Goal: Information Seeking & Learning: Learn about a topic

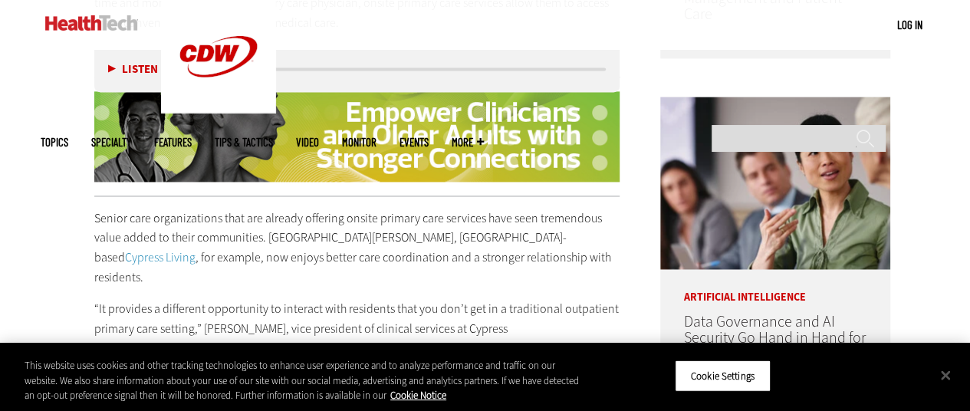
scroll to position [1310, 0]
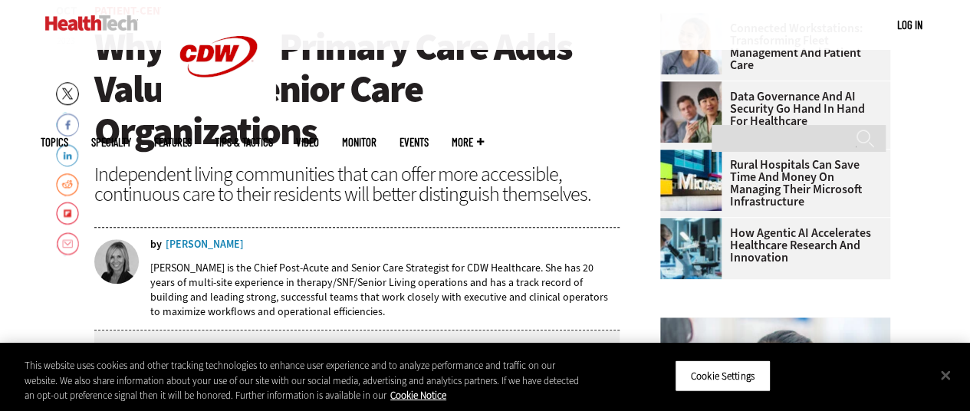
scroll to position [474, 0]
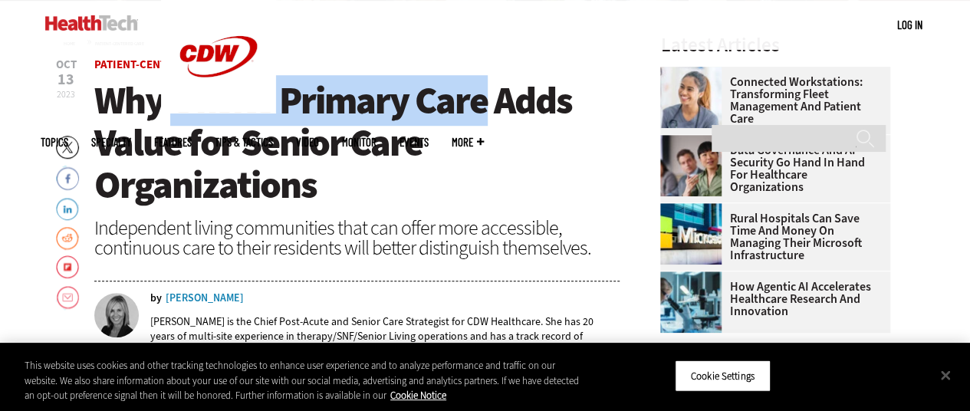
drag, startPoint x: 170, startPoint y: 100, endPoint x: 484, endPoint y: 104, distance: 313.7
click at [484, 104] on span "Why Onsite Primary Care Adds Value for Senior Care Organizations" at bounding box center [333, 142] width 478 height 135
copy span "Onsite Primary Care"
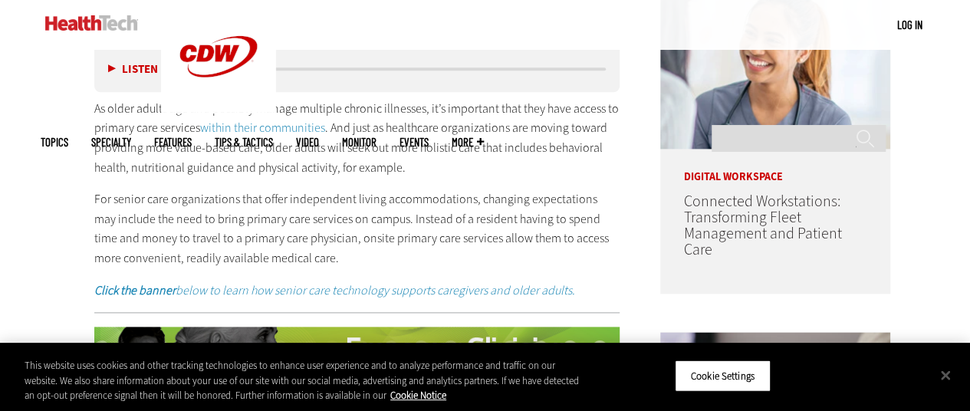
scroll to position [879, 0]
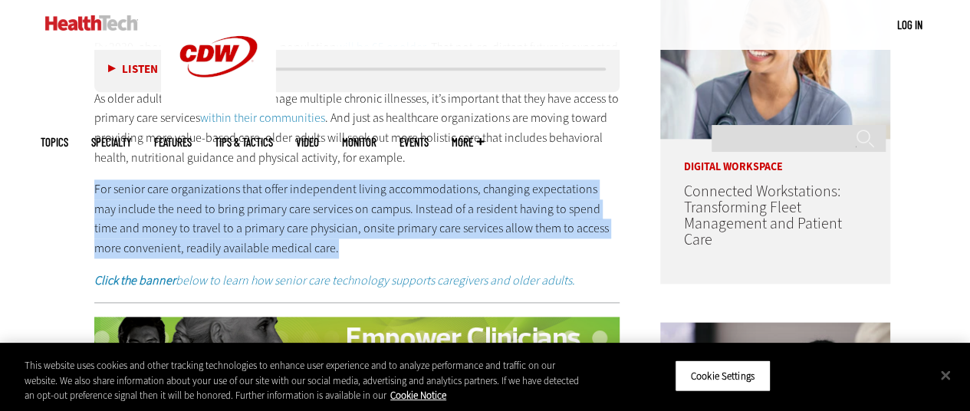
drag, startPoint x: 95, startPoint y: 188, endPoint x: 344, endPoint y: 256, distance: 258.4
click at [344, 256] on p "For senior care organizations that offer independent living accommodations, cha…" at bounding box center [357, 218] width 526 height 78
copy p "For senior care organizations that offer independent living accommodations, cha…"
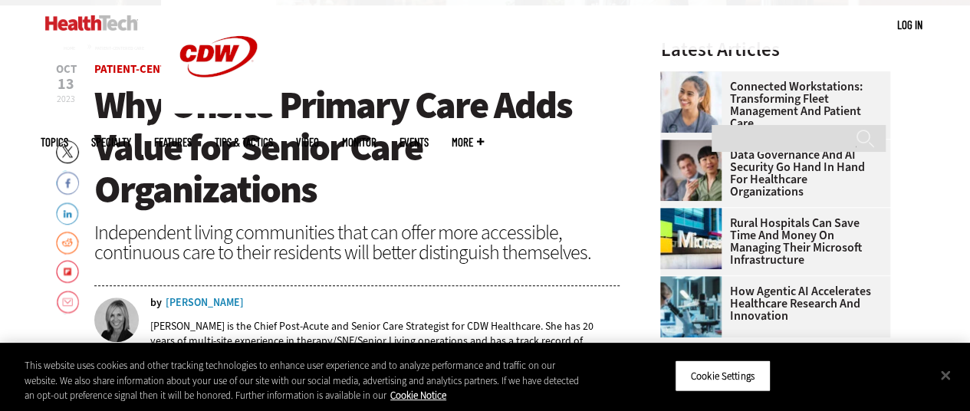
scroll to position [465, 0]
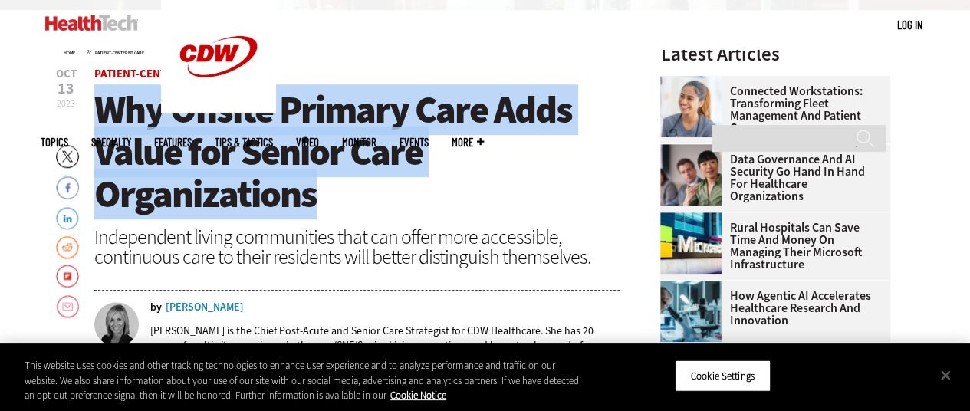
drag, startPoint x: 101, startPoint y: 105, endPoint x: 333, endPoint y: 183, distance: 244.2
click at [333, 183] on h1 "Why Onsite Primary Care Adds Value for Senior Care Organizations" at bounding box center [357, 152] width 526 height 127
copy span "Why Onsite Primary Care Adds Value for Senior Care Organizations"
click at [545, 156] on h1 "Why Onsite Primary Care Adds Value for Senior Care Organizations" at bounding box center [357, 152] width 526 height 127
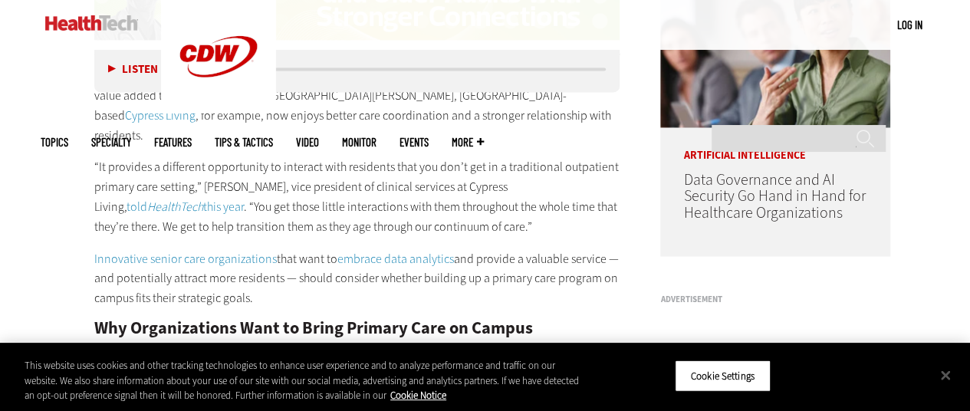
scroll to position [1266, 0]
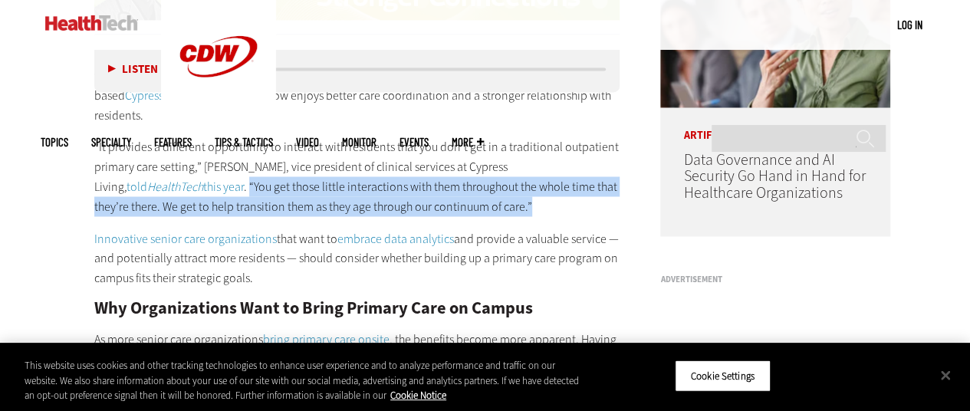
drag, startPoint x: 199, startPoint y: 162, endPoint x: 492, endPoint y: 179, distance: 293.5
click at [493, 179] on p "“It provides a different opportunity to interact with residents that you don’t …" at bounding box center [357, 176] width 526 height 78
click at [619, 189] on p "“It provides a different opportunity to interact with residents that you don’t …" at bounding box center [357, 176] width 526 height 78
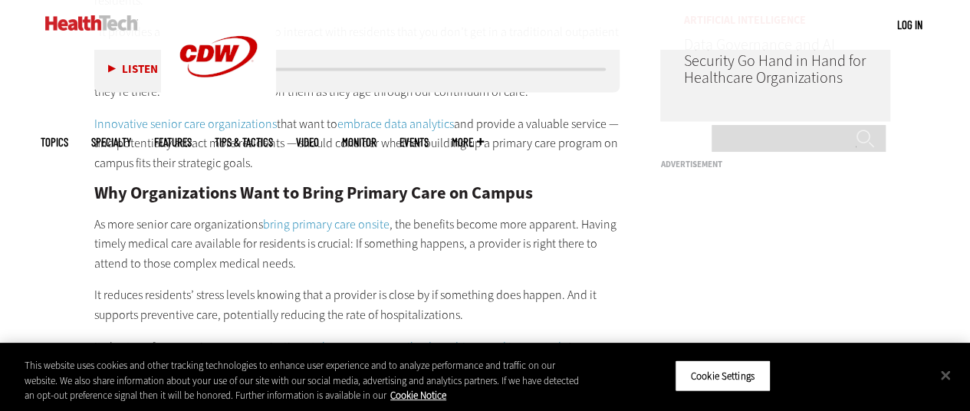
scroll to position [1387, 0]
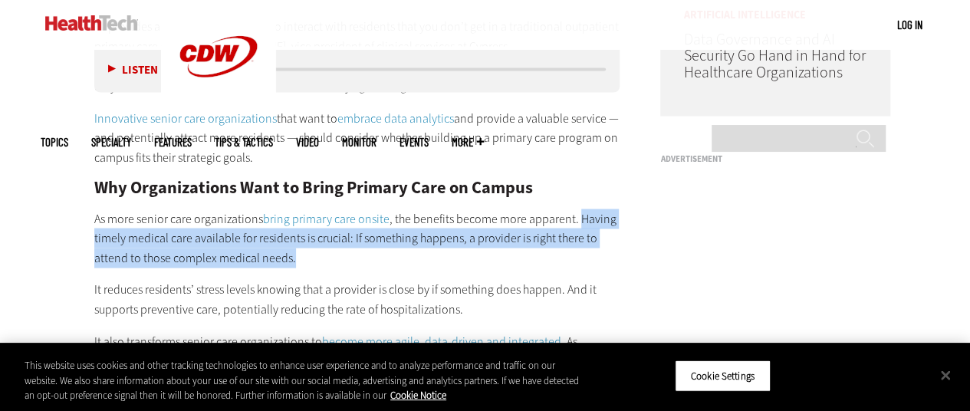
drag, startPoint x: 574, startPoint y: 194, endPoint x: 586, endPoint y: 230, distance: 37.8
click at [586, 230] on p "As more senior care organizations bring primary care onsite , the benefits beco…" at bounding box center [357, 238] width 526 height 59
copy p "Having timely medical care available for residents is crucial: If something hap…"
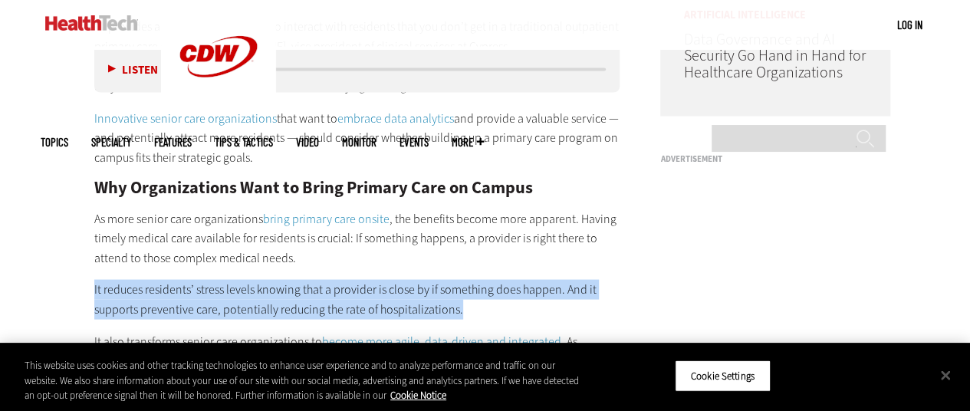
drag, startPoint x: 95, startPoint y: 266, endPoint x: 457, endPoint y: 285, distance: 362.5
click at [457, 285] on p "It reduces residents’ stress levels knowing that a provider is close by if some…" at bounding box center [357, 298] width 526 height 39
copy p "It reduces residents’ stress levels knowing that a provider is close by if some…"
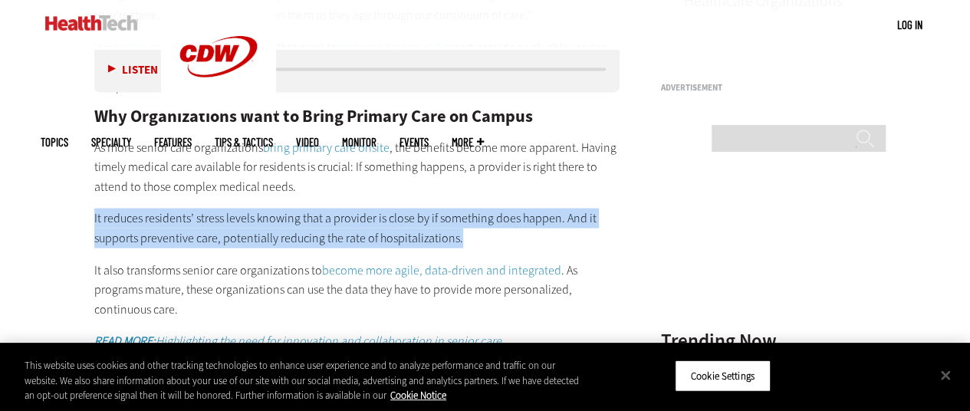
scroll to position [1482, 0]
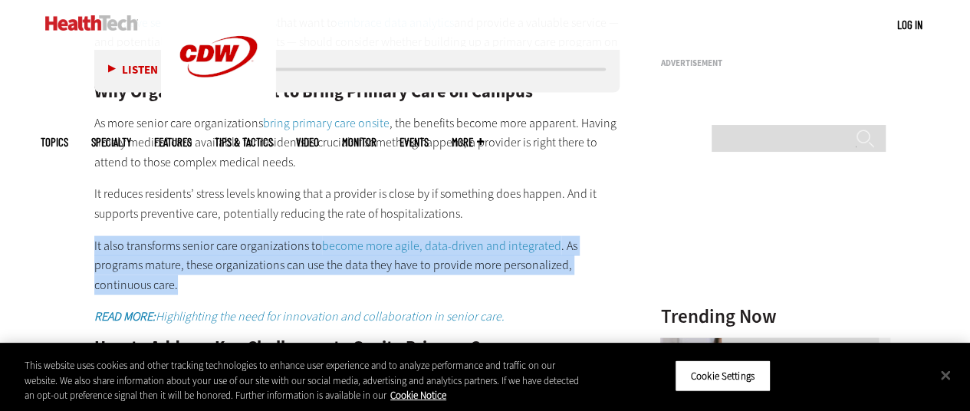
drag, startPoint x: 609, startPoint y: 247, endPoint x: 93, endPoint y: 216, distance: 517.1
click at [93, 216] on article "[DATE] Twitter Facebook LinkedIn Reddit Flipboard Email Patient-Centered Care W…" at bounding box center [342, 414] width 557 height 2726
copy p "It also transforms senior care organizations to become more agile, data-driven …"
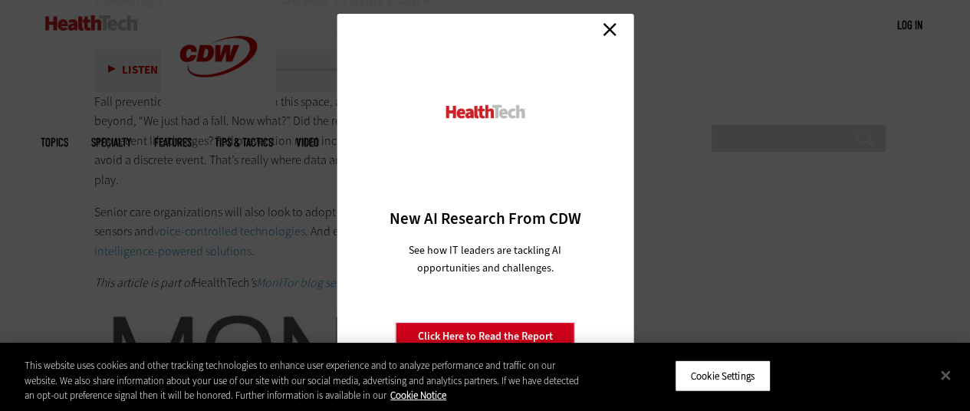
scroll to position [2240, 0]
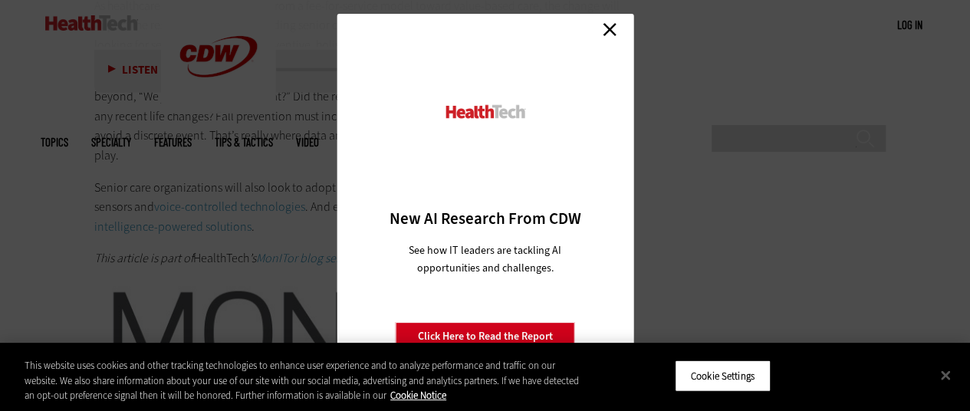
click at [614, 37] on link "Close" at bounding box center [609, 29] width 23 height 23
